Goal: Use online tool/utility: Use online tool/utility

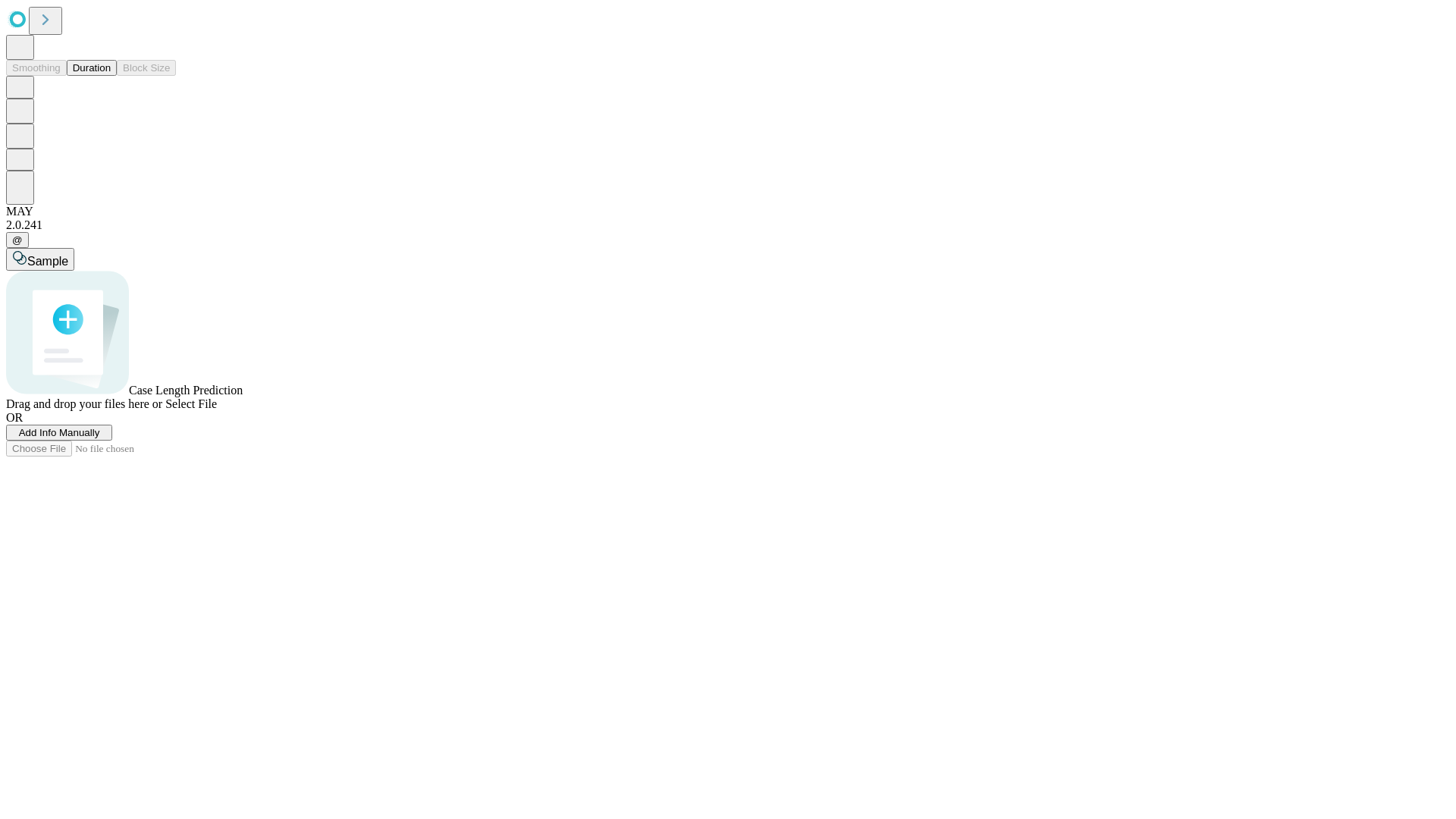
click at [217, 410] on span "Select File" at bounding box center [192, 403] width 52 height 13
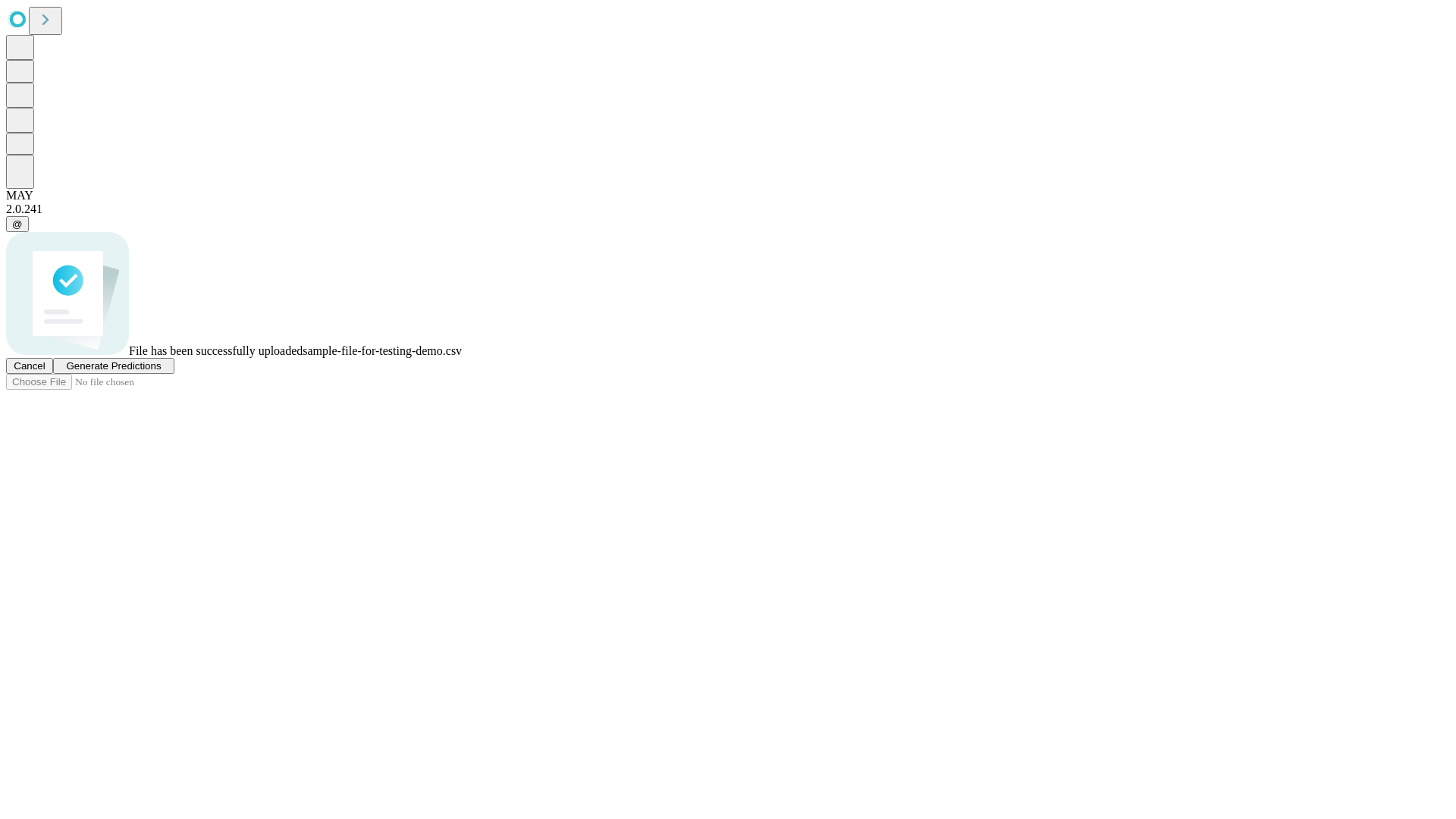
click at [161, 372] on span "Generate Predictions" at bounding box center [113, 365] width 94 height 11
